Goal: Transaction & Acquisition: Purchase product/service

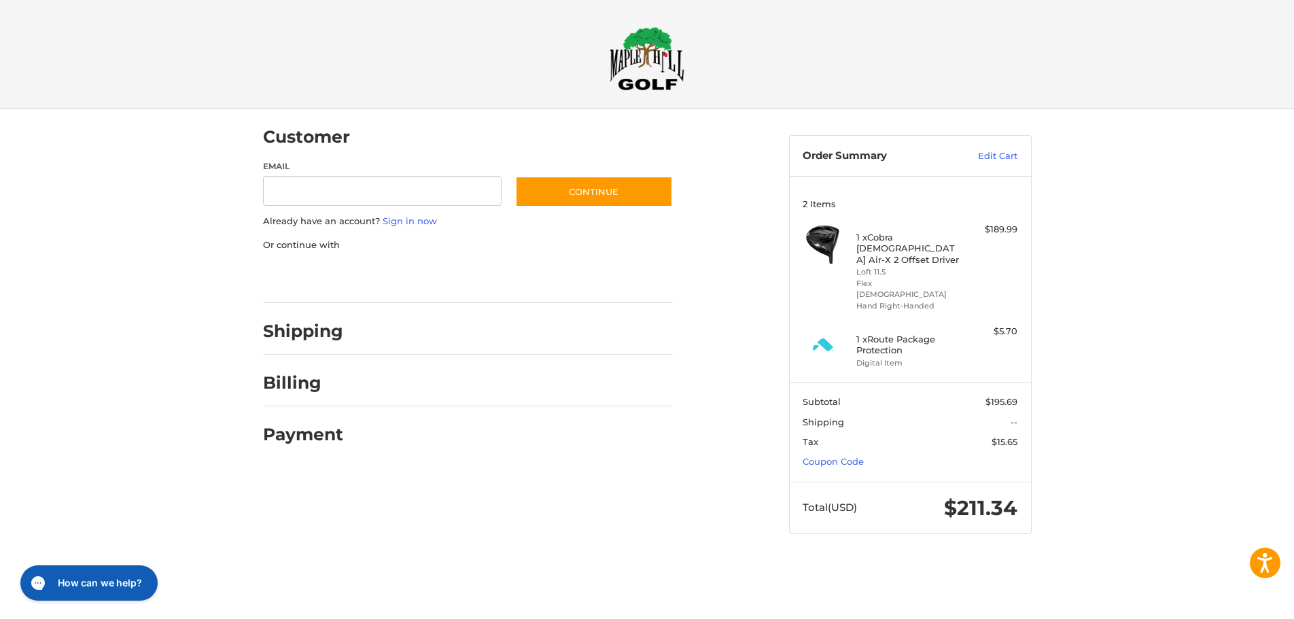
click at [409, 194] on input "Email" at bounding box center [382, 191] width 239 height 31
type input "**********"
click at [0, 561] on div at bounding box center [0, 561] width 0 height 0
click at [912, 324] on html "Press Alt+1 for screen-reader mode, Alt+0 to cancel Accessibility Screen-Reader…" at bounding box center [647, 280] width 1294 height 561
click at [0, 561] on div at bounding box center [0, 561] width 0 height 0
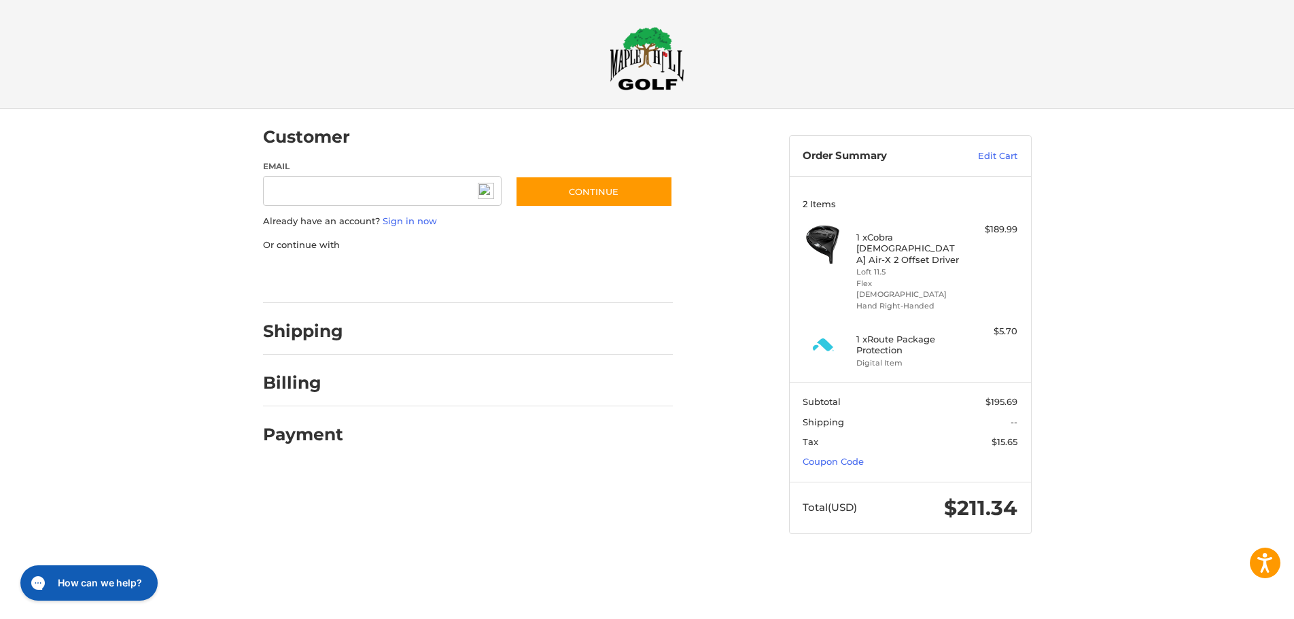
click at [824, 325] on img at bounding box center [823, 345] width 41 height 41
click at [987, 160] on link "Edit Cart" at bounding box center [983, 157] width 69 height 14
